Goal: Task Accomplishment & Management: Manage account settings

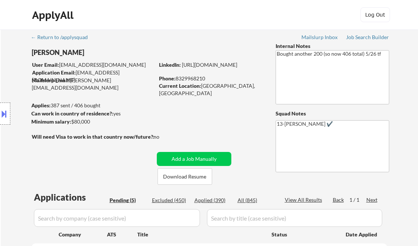
select select ""pending""
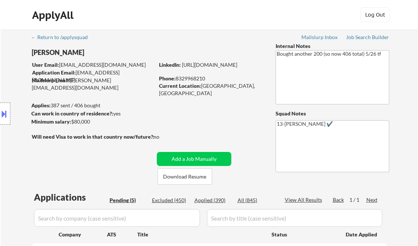
scroll to position [177, 0]
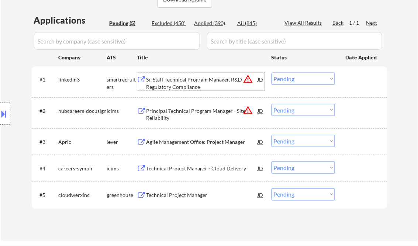
click at [8, 110] on button at bounding box center [4, 114] width 8 height 12
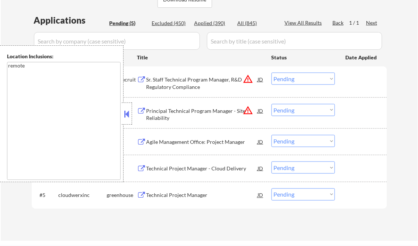
click at [127, 117] on button at bounding box center [127, 114] width 8 height 11
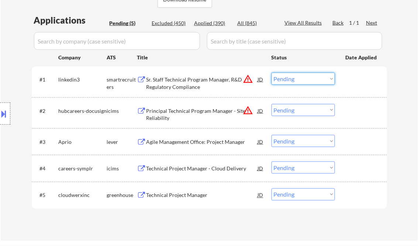
drag, startPoint x: 303, startPoint y: 78, endPoint x: 305, endPoint y: 85, distance: 6.4
click at [303, 78] on select "Choose an option... Pending Applied Excluded (Questions) Excluded (Expired) Exc…" at bounding box center [303, 79] width 63 height 12
click at [330, 172] on select "Choose an option... Pending Applied Excluded (Questions) Excluded (Expired) Exc…" at bounding box center [303, 168] width 63 height 12
click at [399, 118] on div "← Return to /applysquad Mailslurp Inbox Job Search Builder Victor Ude User Emai…" at bounding box center [209, 46] width 417 height 389
drag, startPoint x: 281, startPoint y: 76, endPoint x: 288, endPoint y: 83, distance: 9.4
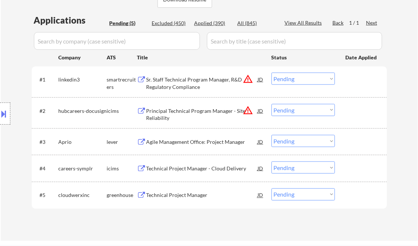
click at [281, 76] on select "Choose an option... Pending Applied Excluded (Questions) Excluded (Expired) Exc…" at bounding box center [303, 79] width 63 height 12
click at [272, 73] on select "Choose an option... Pending Applied Excluded (Questions) Excluded (Expired) Exc…" at bounding box center [303, 79] width 63 height 12
click at [190, 108] on div "Principal Technical Program Manager - Site Reliability" at bounding box center [202, 114] width 111 height 14
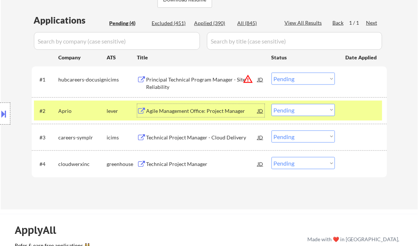
drag, startPoint x: 301, startPoint y: 75, endPoint x: 308, endPoint y: 78, distance: 7.9
click at [301, 75] on select "Choose an option... Pending Applied Excluded (Questions) Excluded (Expired) Exc…" at bounding box center [303, 79] width 63 height 12
click at [272, 73] on select "Choose an option... Pending Applied Excluded (Questions) Excluded (Expired) Exc…" at bounding box center [303, 79] width 63 height 12
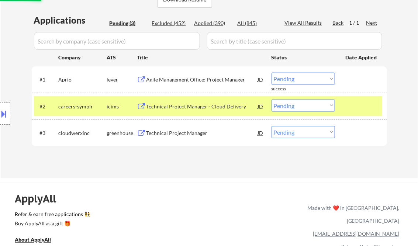
click at [182, 79] on div "Agile Management Office: Project Manager" at bounding box center [202, 79] width 111 height 7
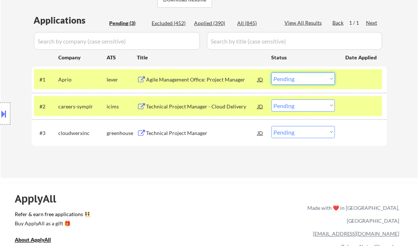
click at [302, 80] on select "Choose an option... Pending Applied Excluded (Questions) Excluded (Expired) Exc…" at bounding box center [303, 79] width 63 height 12
click at [272, 73] on select "Choose an option... Pending Applied Excluded (Questions) Excluded (Expired) Exc…" at bounding box center [303, 79] width 63 height 12
click at [181, 106] on div "Technical Project Manager - Cloud Delivery" at bounding box center [202, 106] width 111 height 7
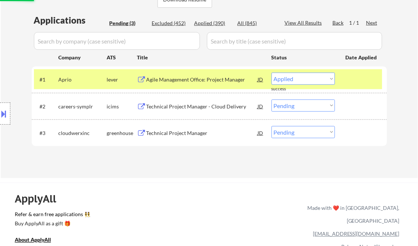
select select ""pending""
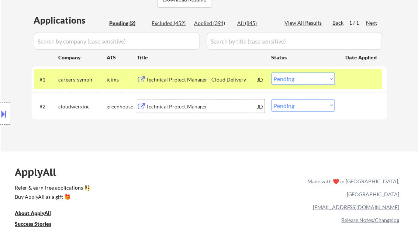
click at [189, 108] on div "Technical Project Manager" at bounding box center [202, 106] width 111 height 7
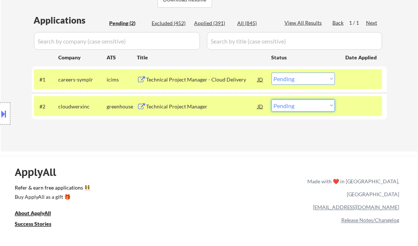
drag, startPoint x: 301, startPoint y: 106, endPoint x: 300, endPoint y: 112, distance: 6.7
click at [301, 106] on select "Choose an option... Pending Applied Excluded (Questions) Excluded (Expired) Exc…" at bounding box center [303, 106] width 63 height 12
select select ""applied""
click at [272, 100] on select "Choose an option... Pending Applied Excluded (Questions) Excluded (Expired) Exc…" at bounding box center [303, 106] width 63 height 12
drag, startPoint x: 218, startPoint y: 133, endPoint x: 199, endPoint y: 98, distance: 39.8
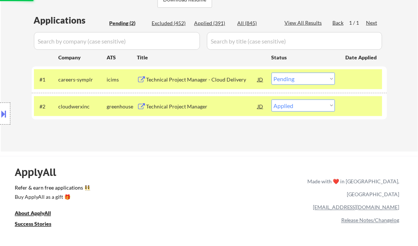
click at [218, 132] on div "Applications Pending (2) Excluded (452) Applied (391) All (845) View All Result…" at bounding box center [209, 76] width 355 height 124
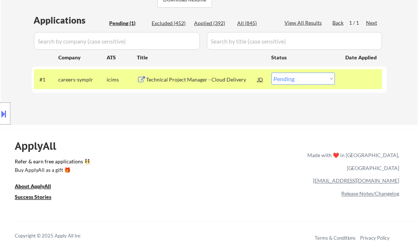
drag, startPoint x: 313, startPoint y: 78, endPoint x: 303, endPoint y: 83, distance: 11.6
click at [313, 78] on select "Choose an option... Pending Applied Excluded (Questions) Excluded (Expired) Exc…" at bounding box center [303, 79] width 63 height 12
select select ""excluded__other_""
click at [272, 73] on select "Choose an option... Pending Applied Excluded (Questions) Excluded (Expired) Exc…" at bounding box center [303, 79] width 63 height 12
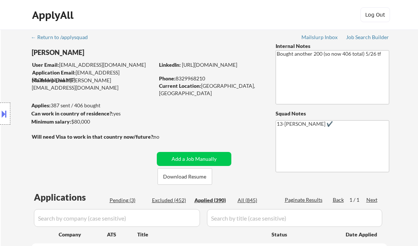
select select ""applied""
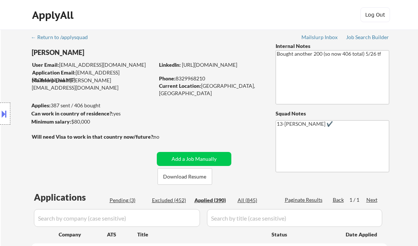
select select ""applied""
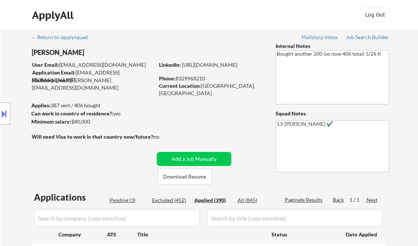
select select ""applied""
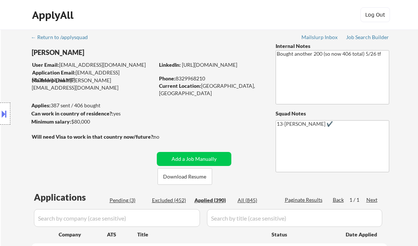
select select ""applied""
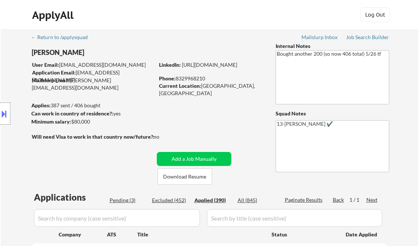
select select ""applied""
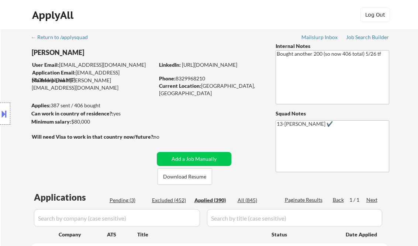
select select ""applied""
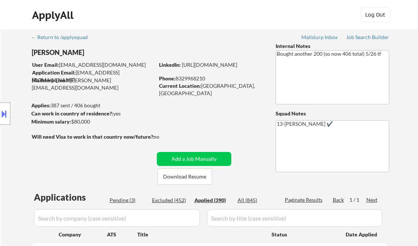
select select ""applied""
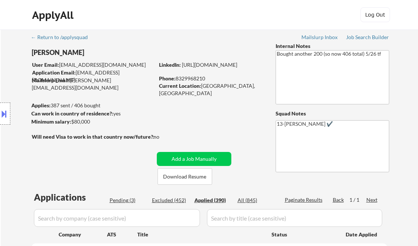
select select ""applied""
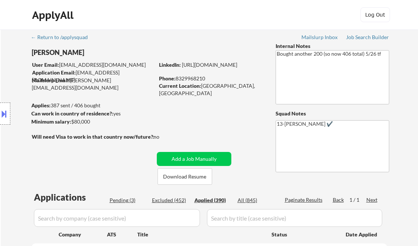
select select ""applied""
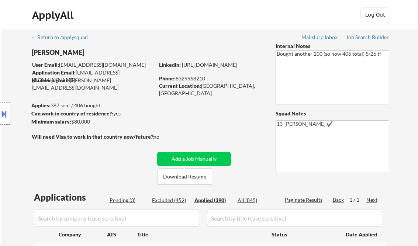
select select ""applied""
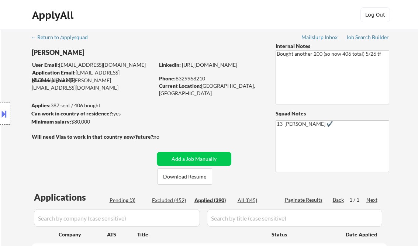
select select ""applied""
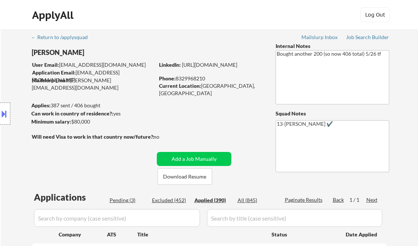
select select ""applied""
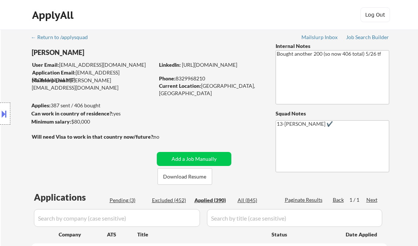
select select ""applied""
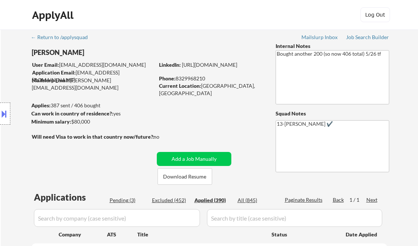
select select ""applied""
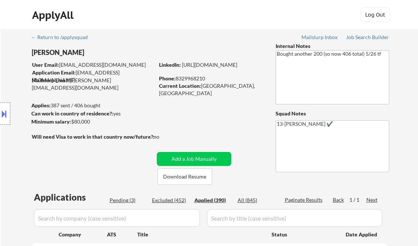
select select ""applied""
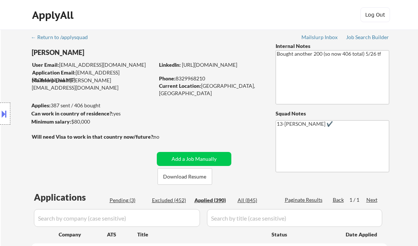
select select ""applied""
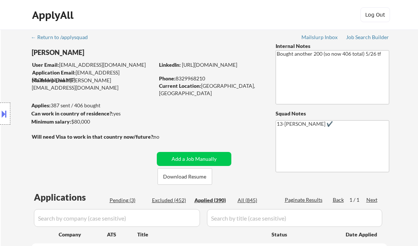
select select ""applied""
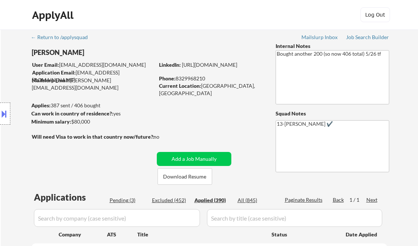
select select ""applied""
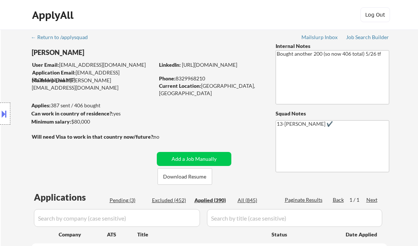
select select ""applied""
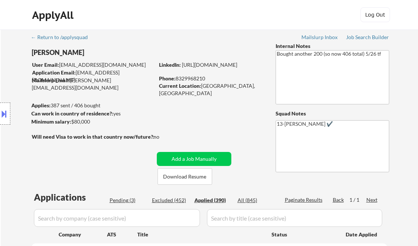
select select ""applied""
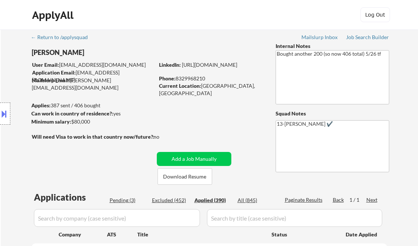
select select ""applied""
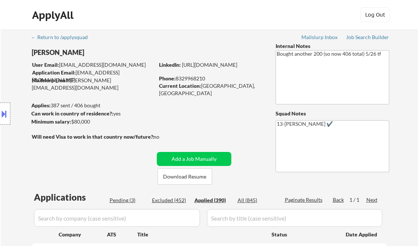
select select ""applied""
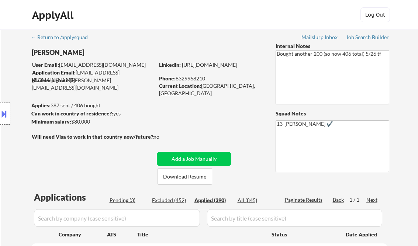
select select ""applied""
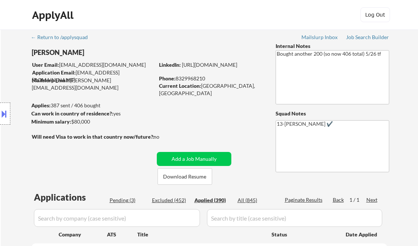
select select ""applied""
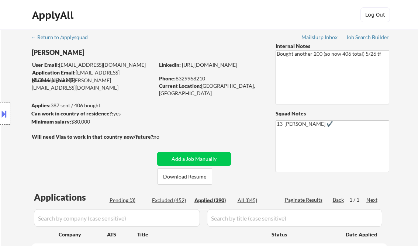
select select ""applied""
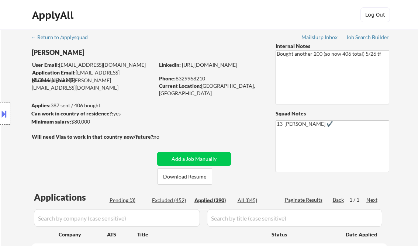
select select ""applied""
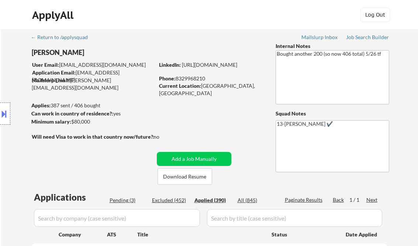
select select ""applied""
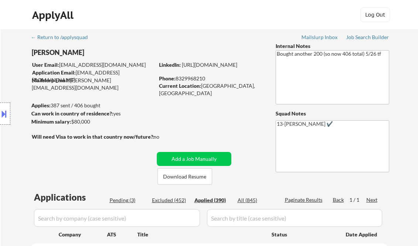
select select ""applied""
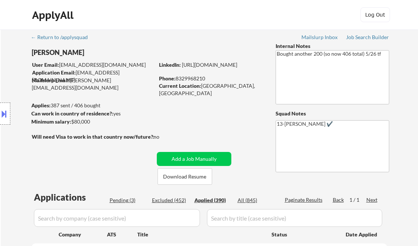
select select ""applied""
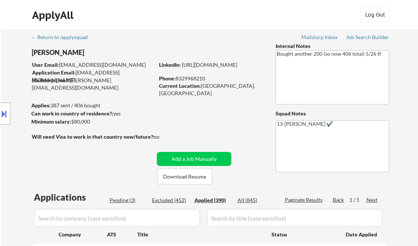
select select ""applied""
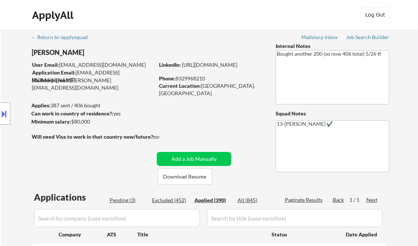
select select ""applied""
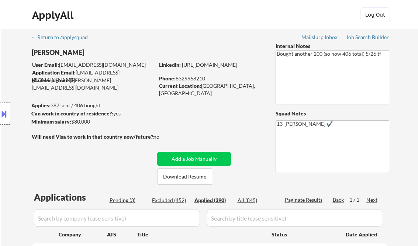
select select ""applied""
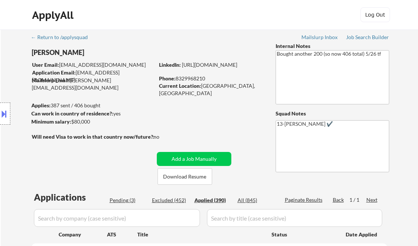
select select ""applied""
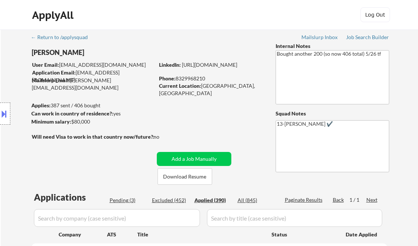
select select ""applied""
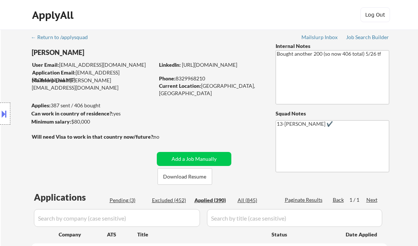
select select ""applied""
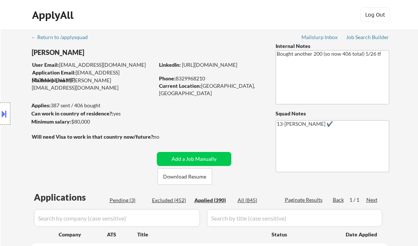
select select ""applied""
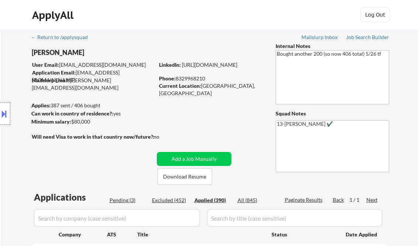
select select ""applied""
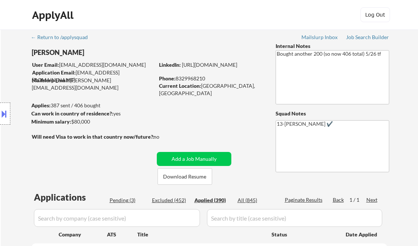
select select ""applied""
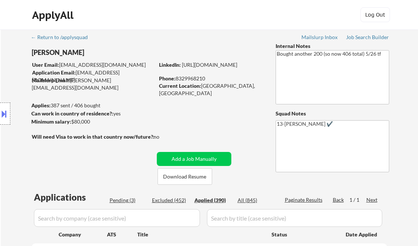
select select ""applied""
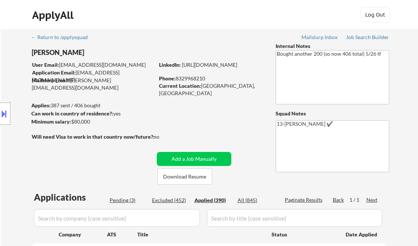
select select ""applied""
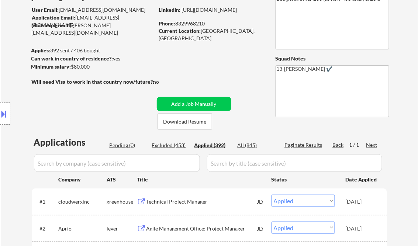
scroll to position [173, 0]
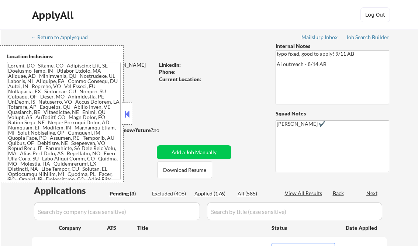
select select ""pending""
click at [125, 114] on button at bounding box center [127, 114] width 8 height 11
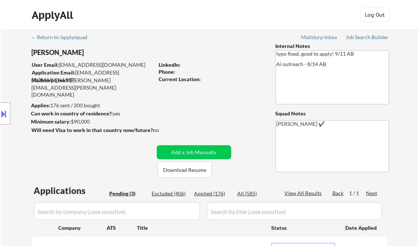
scroll to position [89, 0]
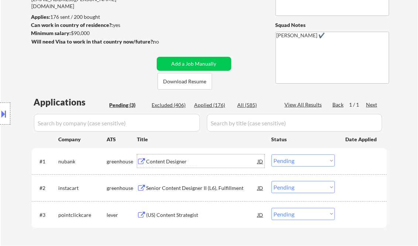
click at [189, 162] on div "Content Designer" at bounding box center [202, 161] width 111 height 7
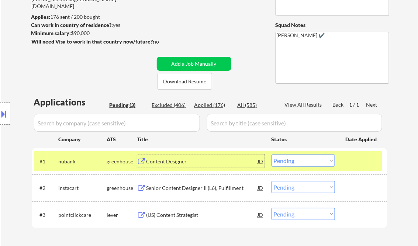
drag, startPoint x: 291, startPoint y: 166, endPoint x: 295, endPoint y: 166, distance: 4.1
click at [291, 166] on select "Choose an option... Pending Applied Excluded (Questions) Excluded (Expired) Exc…" at bounding box center [303, 161] width 63 height 12
click at [272, 155] on select "Choose an option... Pending Applied Excluded (Questions) Excluded (Expired) Exc…" at bounding box center [303, 161] width 63 height 12
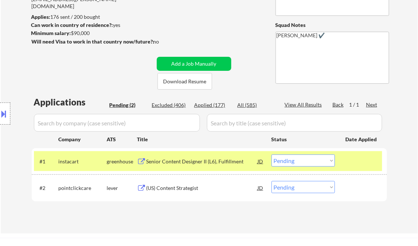
click at [190, 163] on div "Senior Content Designer II (L6), Fulfillment" at bounding box center [202, 161] width 111 height 7
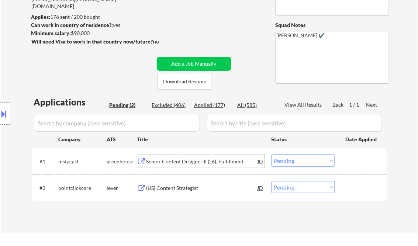
drag, startPoint x: 303, startPoint y: 163, endPoint x: 308, endPoint y: 163, distance: 4.8
click at [303, 163] on select "Choose an option... Pending Applied Excluded (Questions) Excluded (Expired) Exc…" at bounding box center [303, 161] width 63 height 12
click at [272, 155] on select "Choose an option... Pending Applied Excluded (Questions) Excluded (Expired) Exc…" at bounding box center [303, 161] width 63 height 12
click at [192, 186] on div "(US) Content Strategist" at bounding box center [202, 188] width 111 height 7
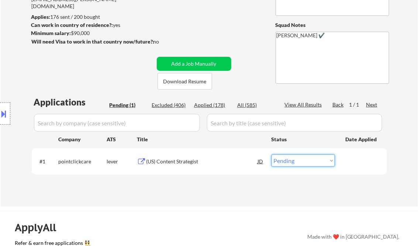
drag, startPoint x: 288, startPoint y: 161, endPoint x: 300, endPoint y: 173, distance: 16.7
click at [288, 161] on select "Choose an option... Pending Applied Excluded (Questions) Excluded (Expired) Exc…" at bounding box center [303, 161] width 63 height 12
select select ""applied""
click at [272, 155] on select "Choose an option... Pending Applied Excluded (Questions) Excluded (Expired) Exc…" at bounding box center [303, 161] width 63 height 12
click at [227, 28] on div "← Return to /applysquad Mailslurp Inbox Job Search Builder Calley Gessel User E…" at bounding box center [209, 71] width 368 height 260
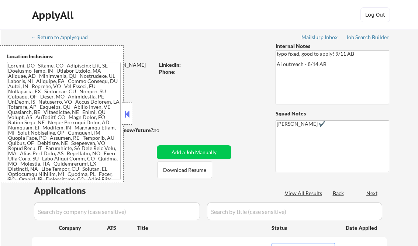
select select ""pending""
click at [127, 117] on button at bounding box center [127, 114] width 8 height 11
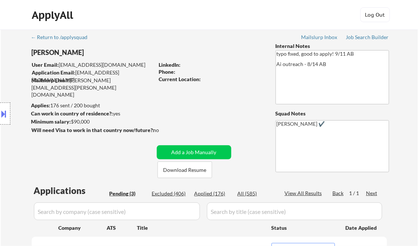
click at [217, 194] on div "Applied (176)" at bounding box center [212, 193] width 37 height 7
click at [308, 194] on div "View All Results" at bounding box center [304, 193] width 39 height 7
select select ""applied""
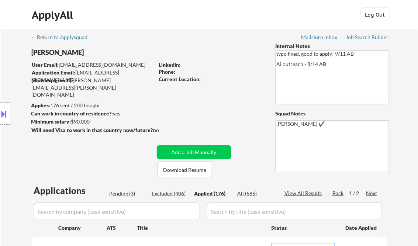
select select ""applied""
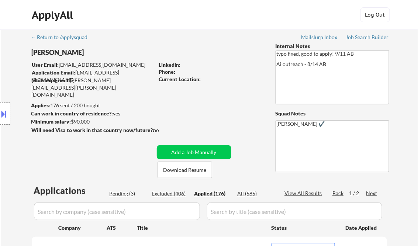
select select ""applied""
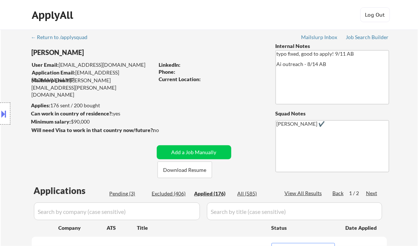
select select ""applied""
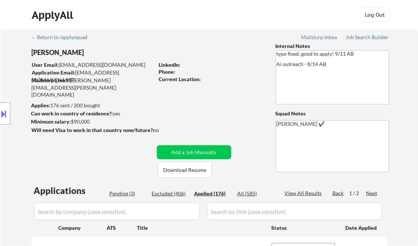
select select ""applied""
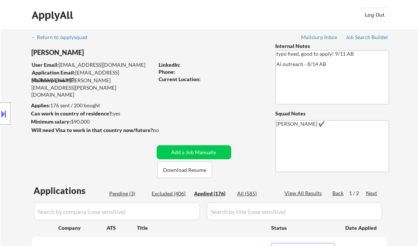
select select ""applied""
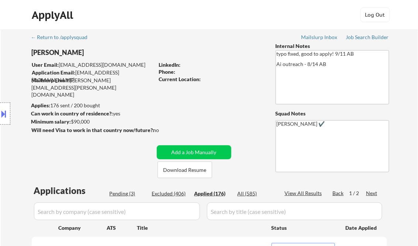
select select ""applied""
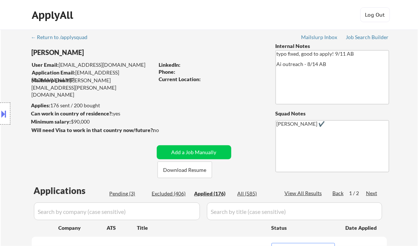
select select ""applied""
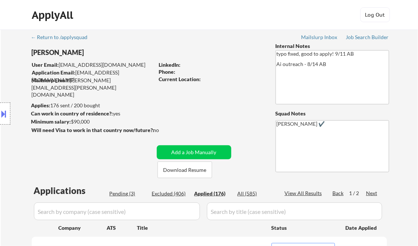
select select ""applied""
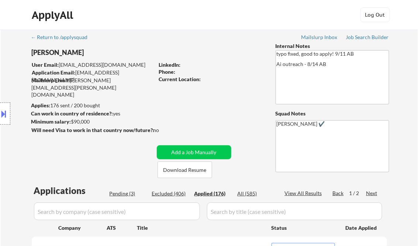
select select ""applied""
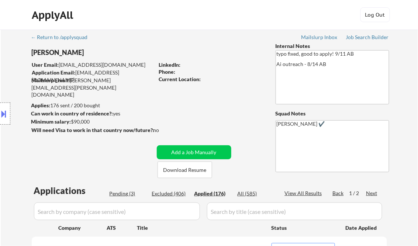
select select ""applied""
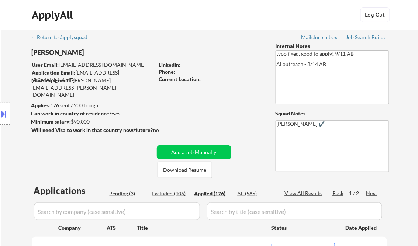
select select ""applied""
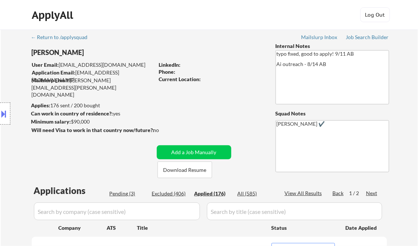
select select ""applied""
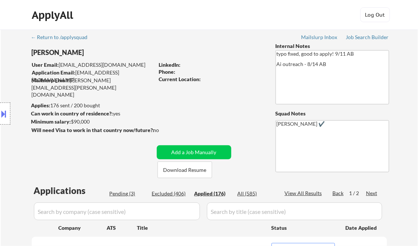
select select ""applied""
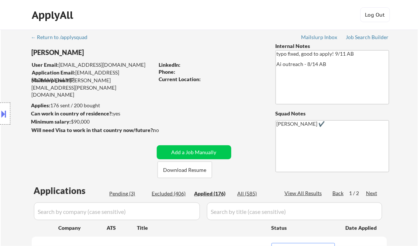
select select ""applied""
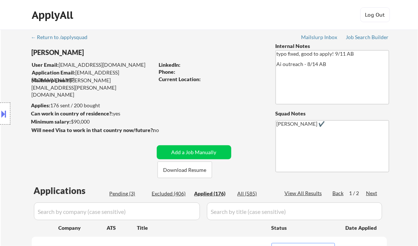
select select ""applied""
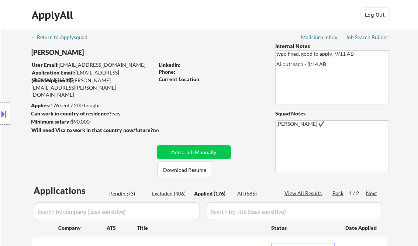
select select ""applied""
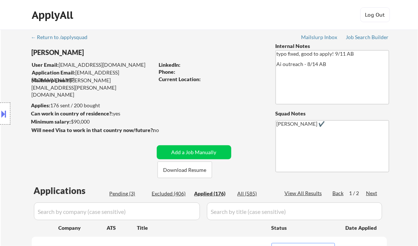
select select ""applied""
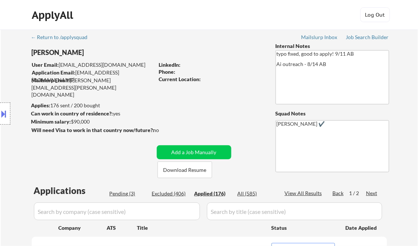
select select ""applied""
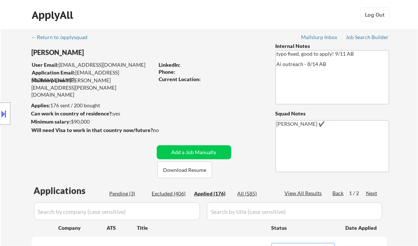
select select ""applied""
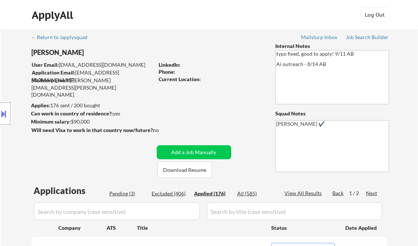
select select ""applied""
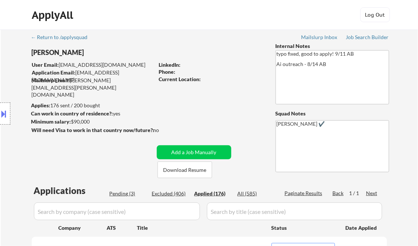
select select ""applied""
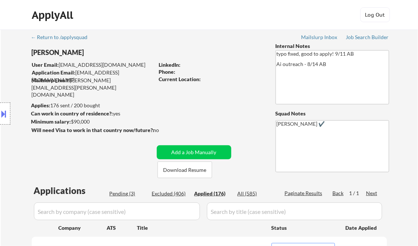
select select ""applied""
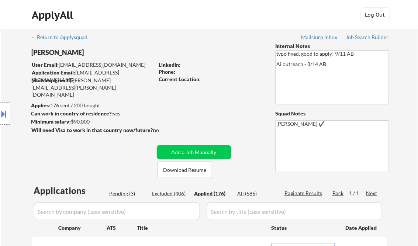
select select ""applied""
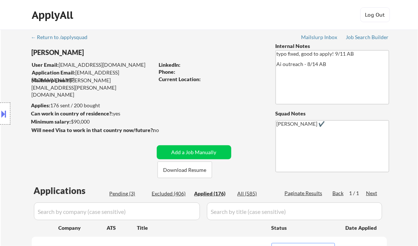
select select ""applied""
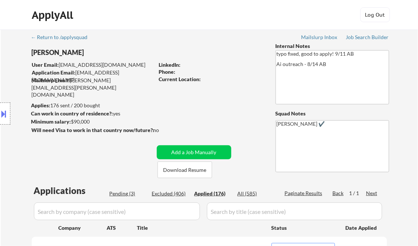
select select ""applied""
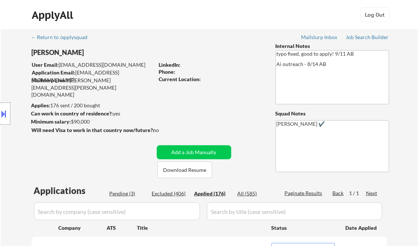
select select ""applied""
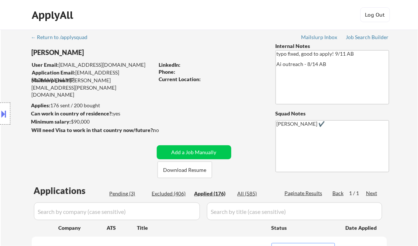
select select ""applied""
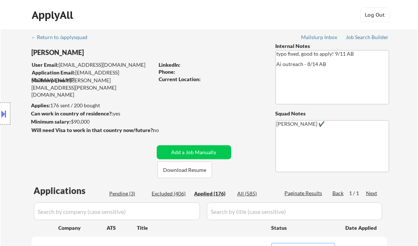
select select ""applied""
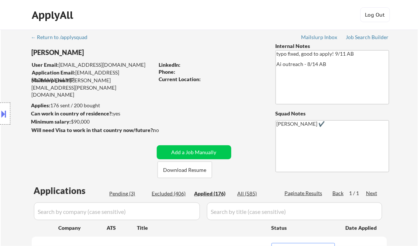
select select ""applied""
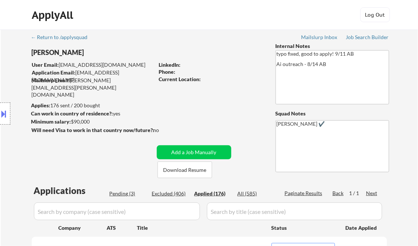
select select ""applied""
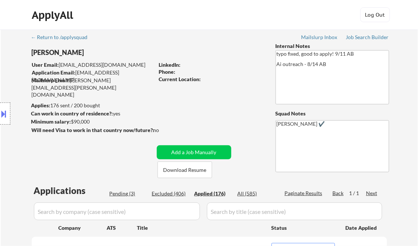
select select ""applied""
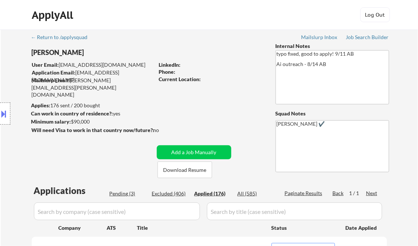
select select ""applied""
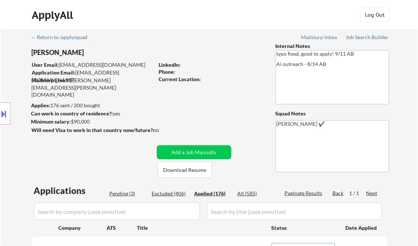
select select ""applied""
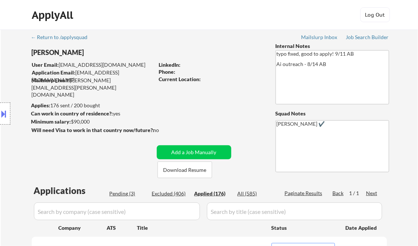
select select ""applied""
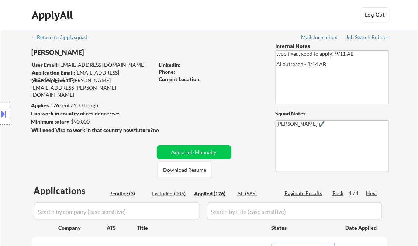
select select ""applied""
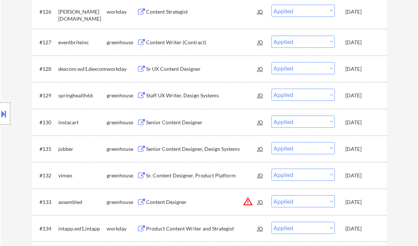
select select ""applied""
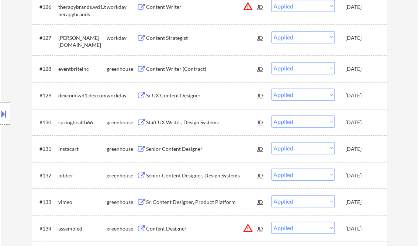
scroll to position [341, 0]
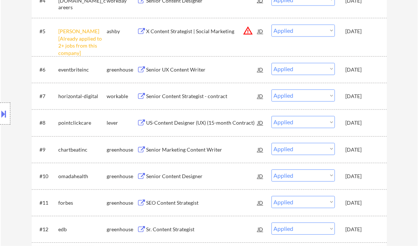
select select ""applied""
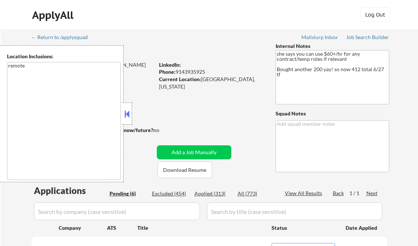
select select ""pending""
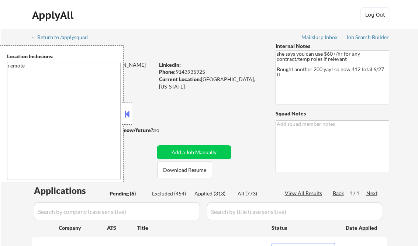
select select ""pending""
click at [128, 113] on button at bounding box center [127, 114] width 8 height 11
